Goal: Task Accomplishment & Management: Manage account settings

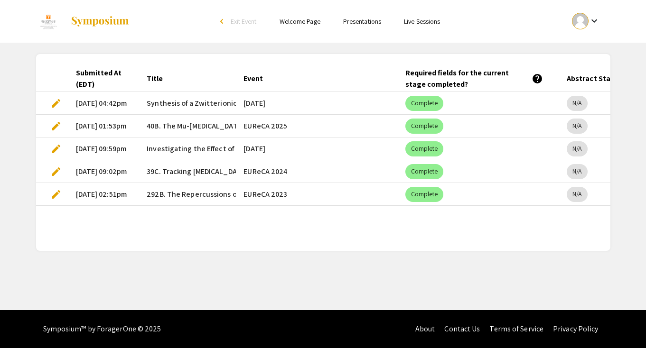
click at [60, 102] on span "edit" at bounding box center [55, 103] width 11 height 11
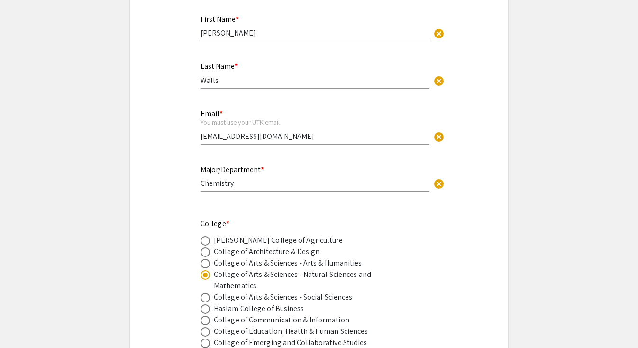
select select "custom"
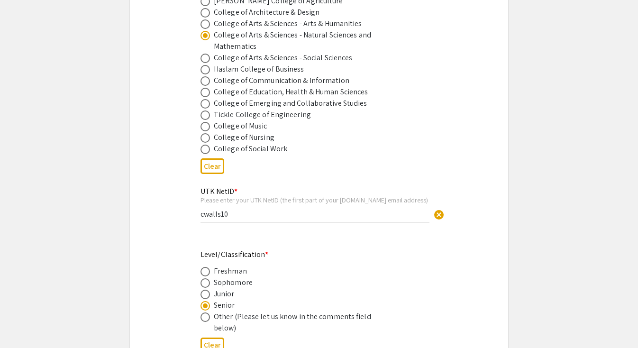
type input "0"
select select "custom"
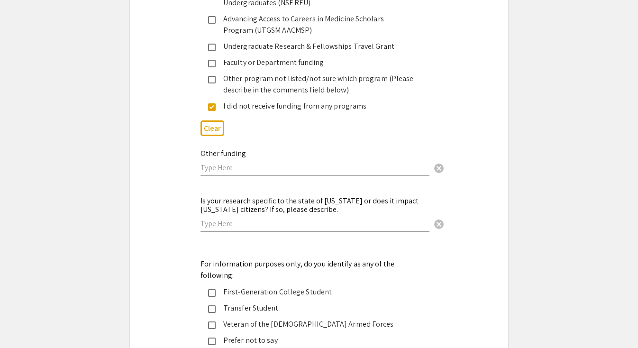
type input "1"
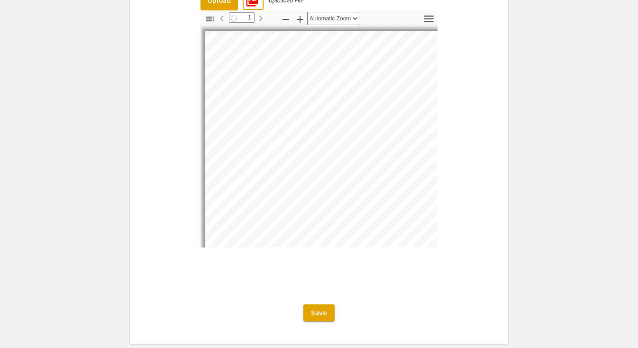
scroll to position [54, 0]
select select "custom"
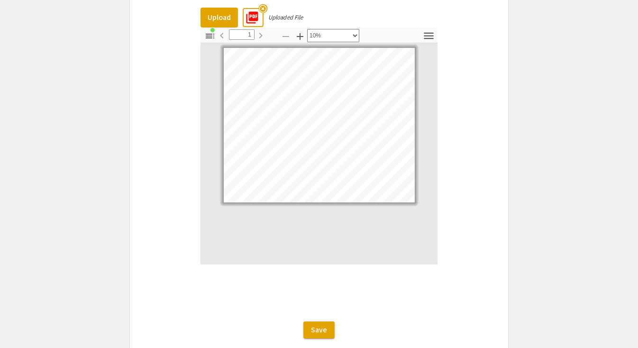
scroll to position [2827, 0]
click at [321, 326] on span "Save" at bounding box center [319, 331] width 16 height 10
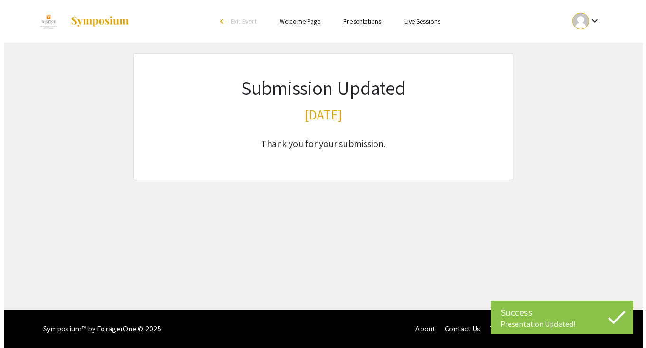
scroll to position [0, 0]
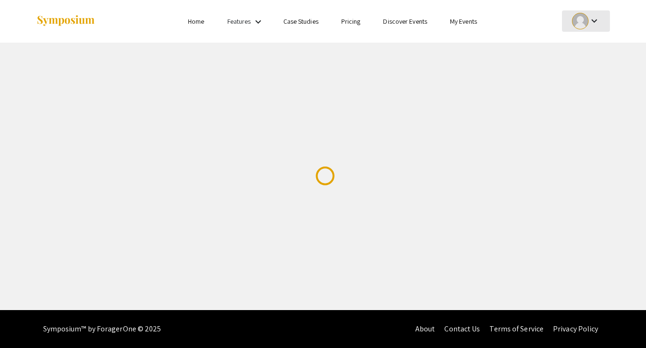
click at [589, 28] on div "keyboard_arrow_down" at bounding box center [585, 20] width 33 height 21
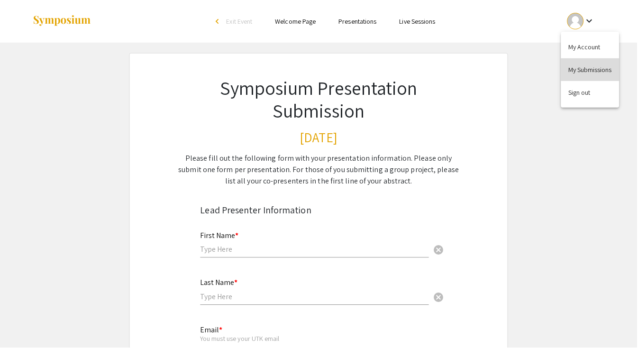
click at [578, 66] on button "My Submissions" at bounding box center [591, 69] width 58 height 23
